Goal: Transaction & Acquisition: Obtain resource

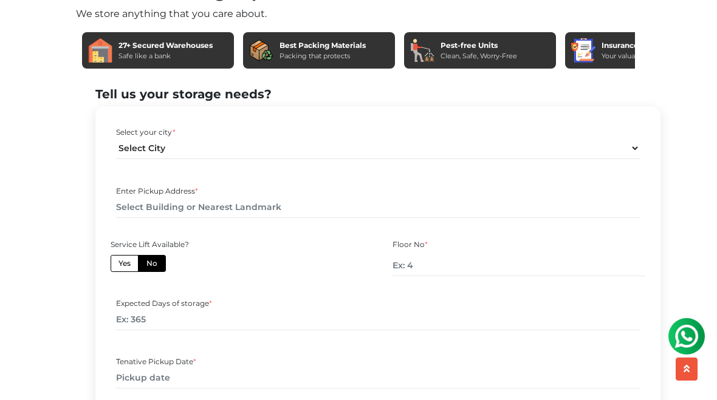
scroll to position [495, 0]
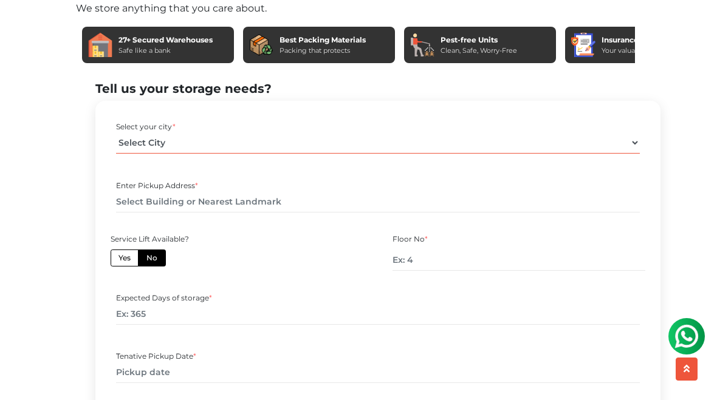
click at [151, 154] on select "Select City Bangalore Bengaluru Bhopal Bhubaneswar Chennai Coimbatore Cuttack D…" at bounding box center [377, 142] width 523 height 21
select select "[GEOGRAPHIC_DATA]"
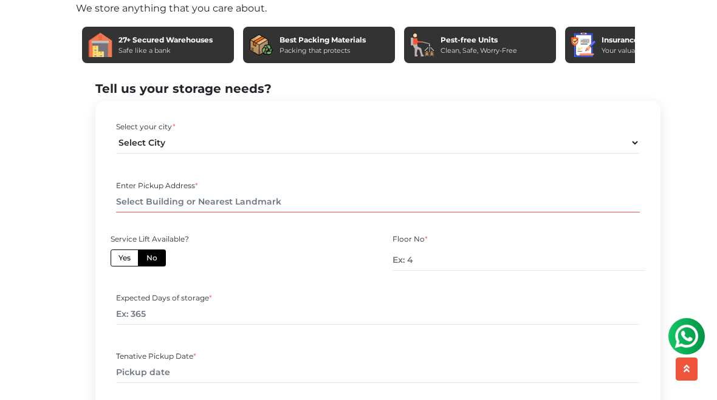
click at [146, 213] on input "text" at bounding box center [377, 201] width 523 height 21
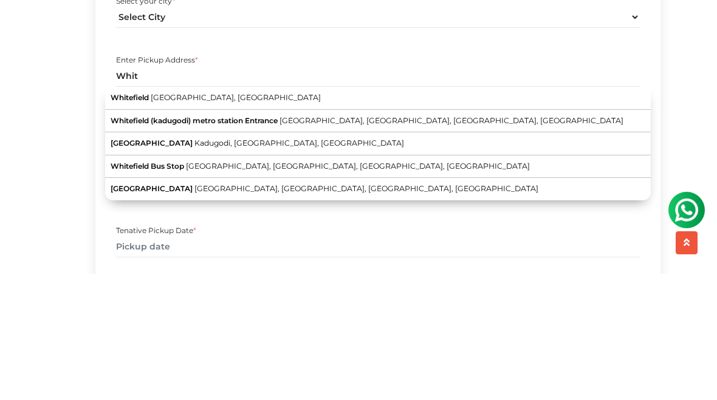
click at [196, 213] on button "Whitefield Bengaluru, Karnataka" at bounding box center [377, 224] width 545 height 23
type input "Whitefield, Bengaluru, Karnataka"
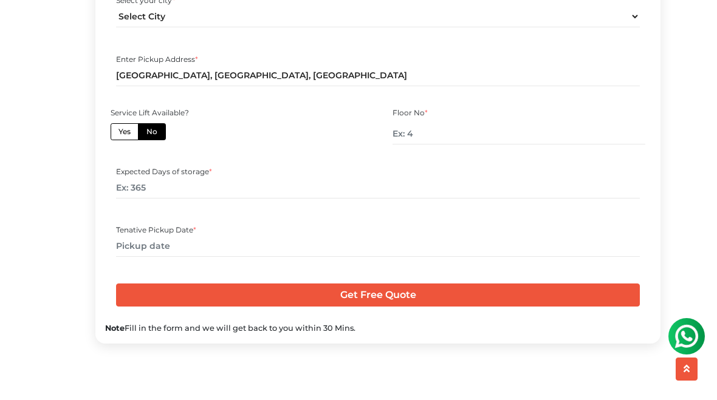
click at [135, 140] on label "Yes" at bounding box center [125, 131] width 28 height 17
click at [126, 134] on input "Yes" at bounding box center [122, 130] width 8 height 8
radio input "true"
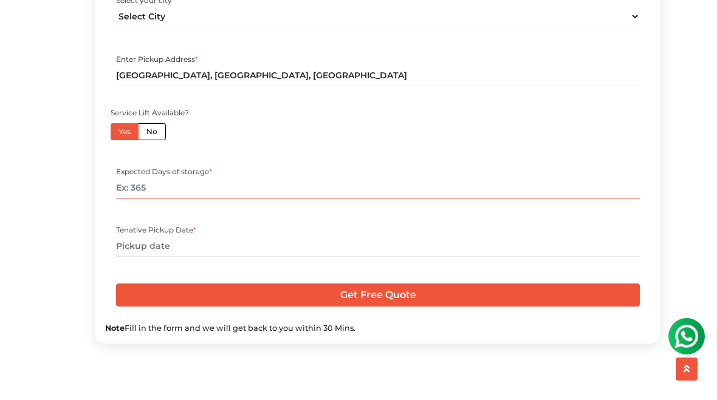
click at [135, 199] on input "number" at bounding box center [377, 187] width 523 height 21
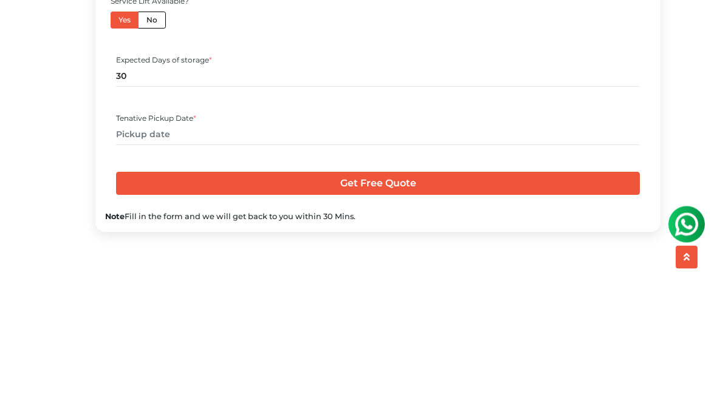
scroll to position [733, 0]
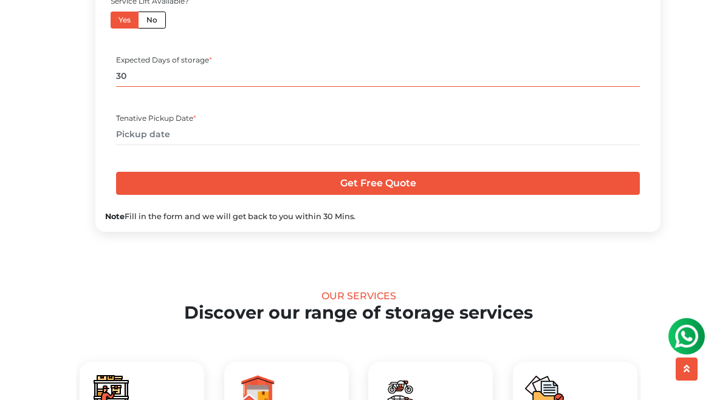
type input "30"
click at [140, 124] on div "Tenative Pickup Date *" at bounding box center [377, 118] width 523 height 11
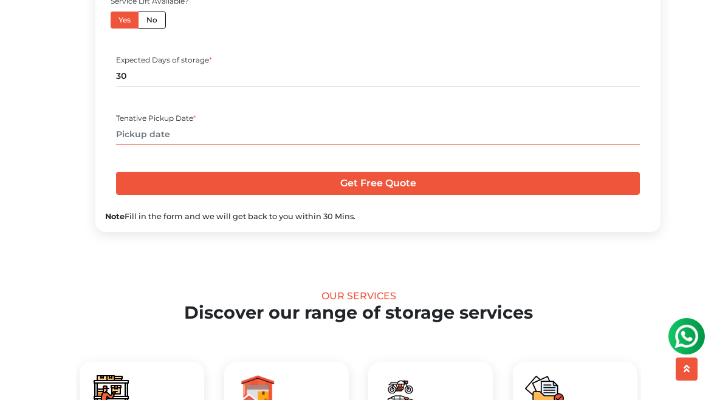
click at [129, 145] on input "text" at bounding box center [377, 134] width 523 height 21
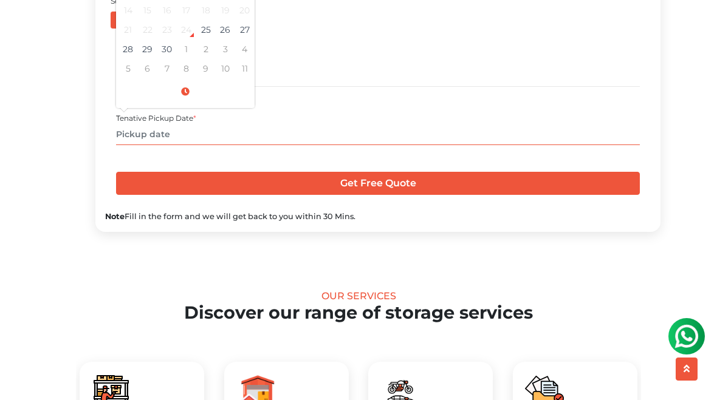
click at [149, 59] on td "29" at bounding box center [147, 48] width 19 height 19
type input "09/29/2025 12:00 AM"
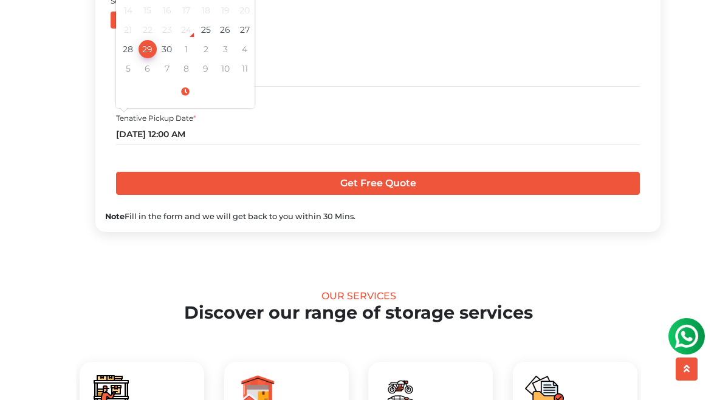
click at [84, 124] on section "Tell us your storage needs? Select your city * Select City Bangalore Bengaluru" at bounding box center [358, 37] width 565 height 389
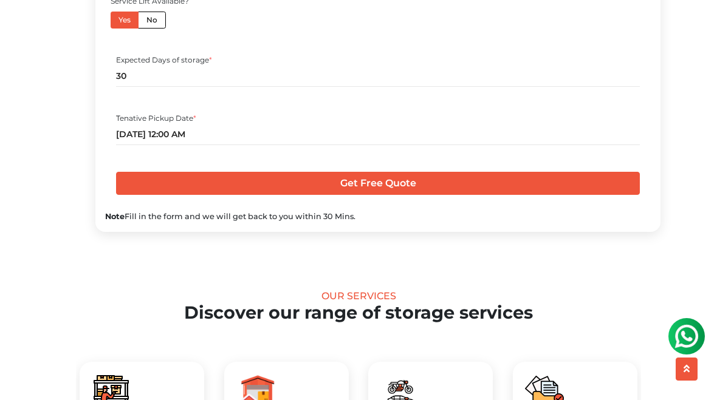
click at [180, 195] on input "Get Free Quote" at bounding box center [377, 183] width 523 height 23
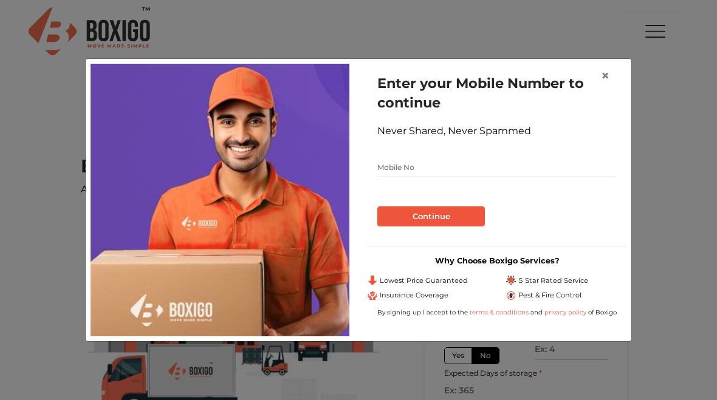
click at [604, 75] on span "×" at bounding box center [605, 76] width 9 height 18
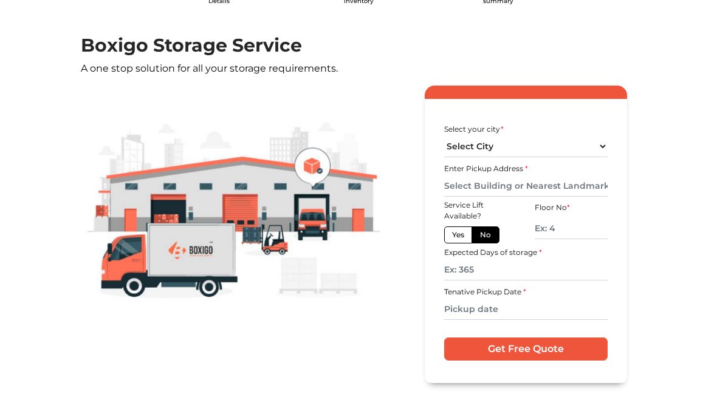
scroll to position [120, 0]
